Goal: Check status: Check status

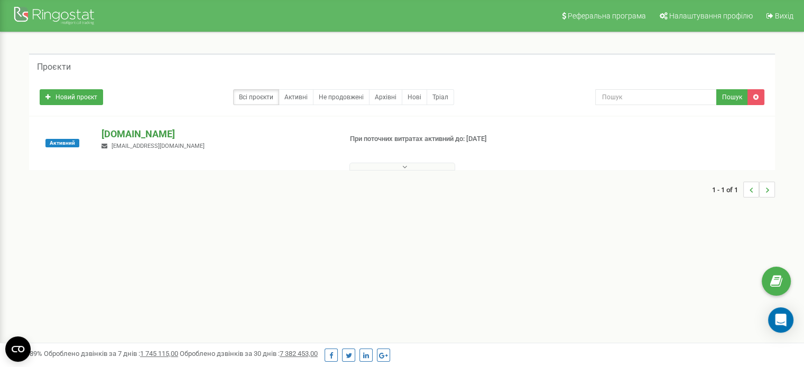
click at [129, 133] on p "[DOMAIN_NAME]" at bounding box center [216, 134] width 231 height 14
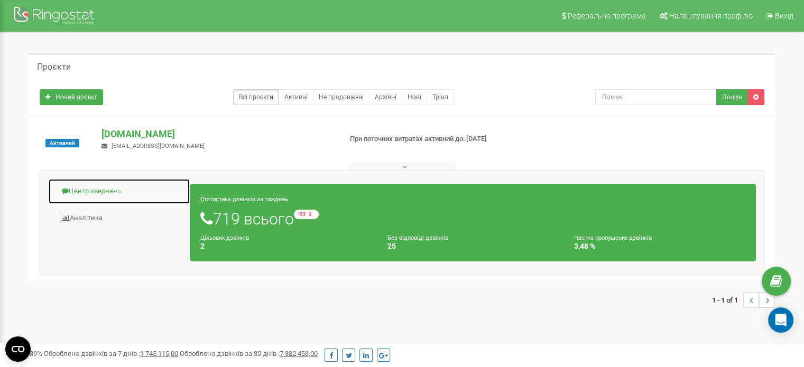
click at [123, 191] on link "Центр звернень" at bounding box center [119, 192] width 142 height 26
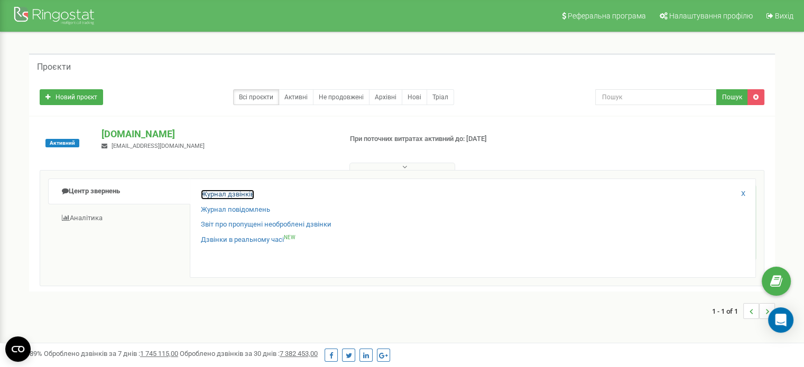
click at [217, 190] on link "Журнал дзвінків" at bounding box center [227, 195] width 53 height 10
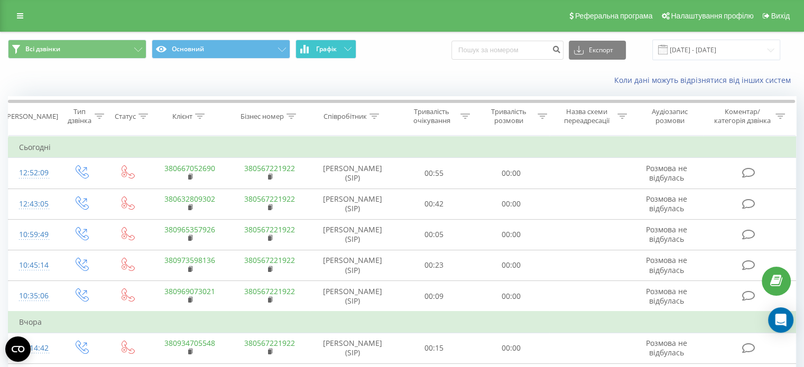
click at [354, 54] on button "Графік" at bounding box center [325, 49] width 61 height 19
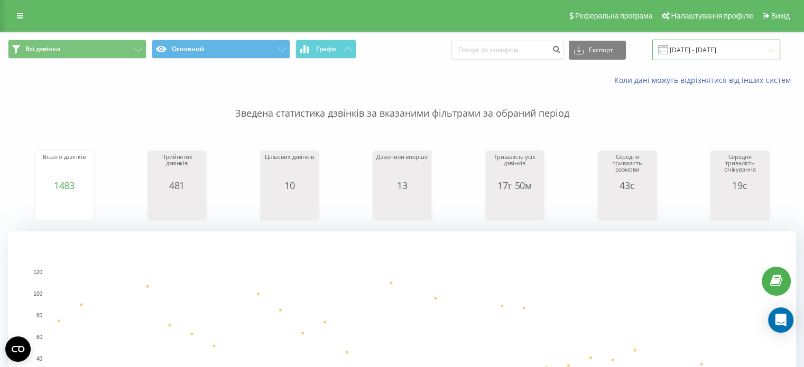
drag, startPoint x: 736, startPoint y: 52, endPoint x: 726, endPoint y: 59, distance: 11.4
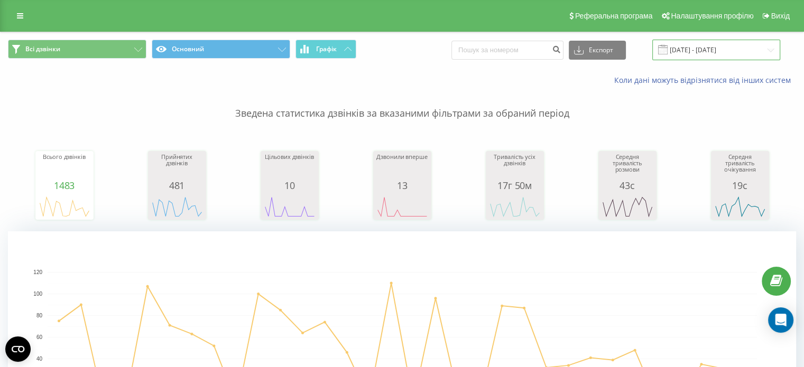
click at [736, 52] on input "22.08.2025 - 22.09.2025" at bounding box center [716, 50] width 128 height 21
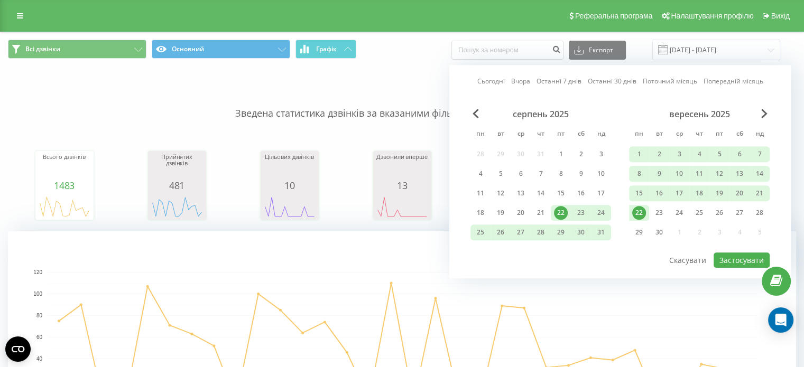
click at [643, 211] on div "22" at bounding box center [639, 213] width 14 height 14
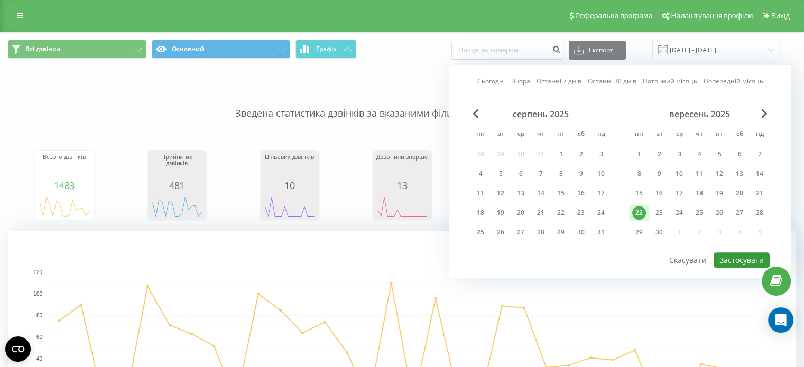
click at [729, 262] on button "Застосувати" at bounding box center [741, 260] width 56 height 15
type input "22.09.2025 - 22.09.2025"
